Goal: Task Accomplishment & Management: Use online tool/utility

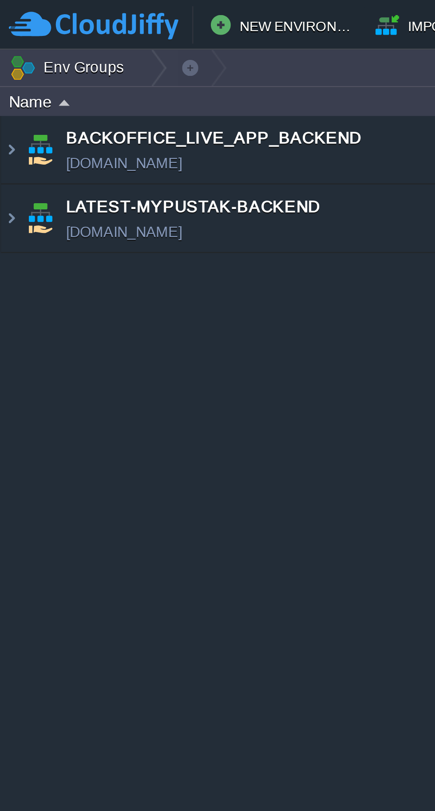
click at [4, 74] on img at bounding box center [3, 78] width 7 height 24
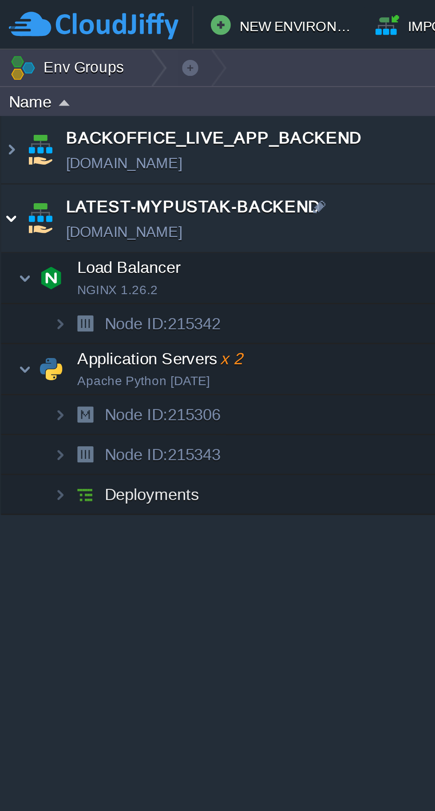
click at [4, 69] on img at bounding box center [3, 78] width 7 height 24
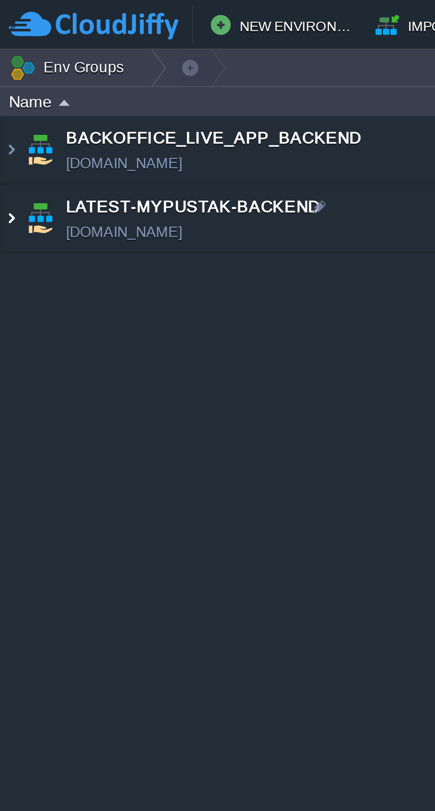
click at [5, 77] on img at bounding box center [3, 78] width 7 height 24
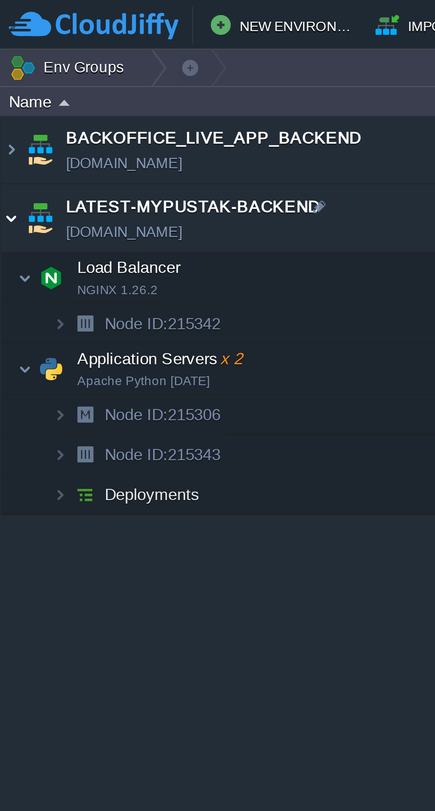
click at [10, 123] on img at bounding box center [8, 131] width 5 height 18
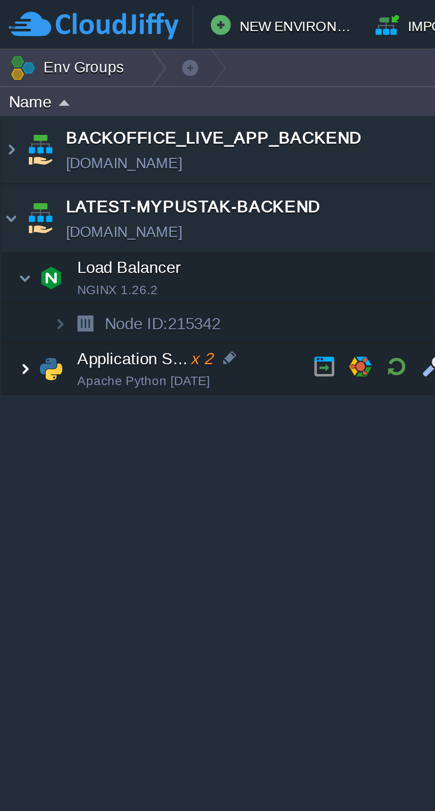
click at [8, 128] on img at bounding box center [8, 131] width 5 height 18
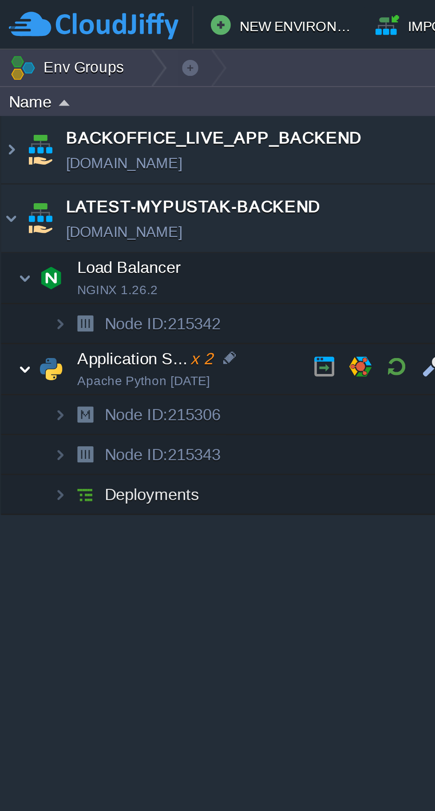
click at [138, 130] on button "button" at bounding box center [141, 130] width 8 height 8
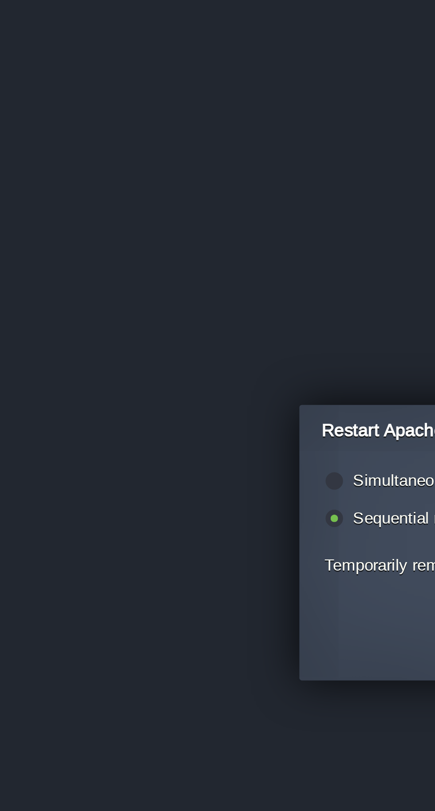
click at [139, 388] on label "Simultaneous restart (i.e. all together)" at bounding box center [174, 390] width 96 height 7
click at [121, 389] on input "radio" at bounding box center [118, 392] width 6 height 6
radio input "true"
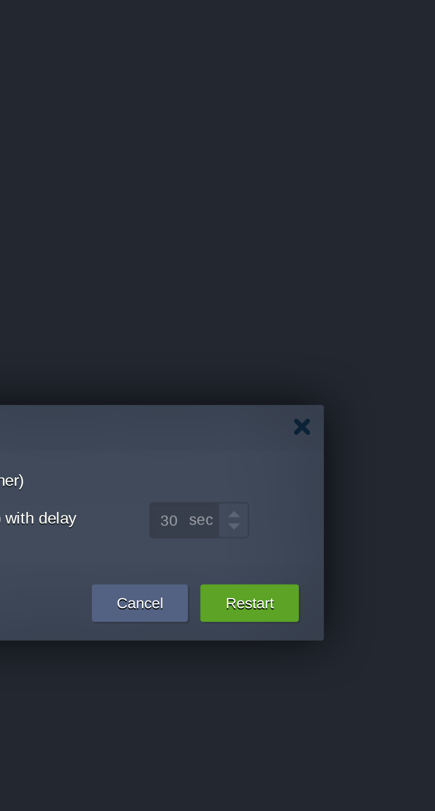
click at [301, 437] on button "Restart" at bounding box center [301, 433] width 17 height 9
